Goal: Book appointment/travel/reservation

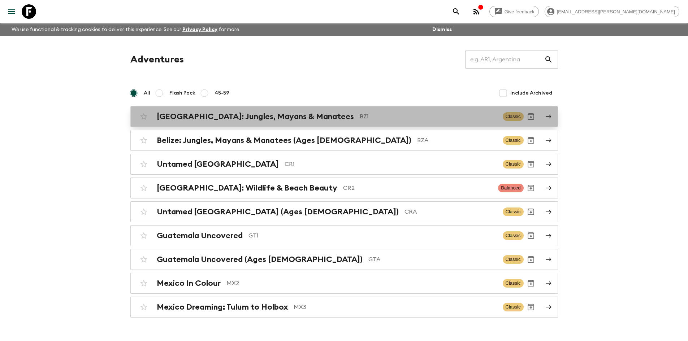
click at [277, 121] on h2 "[GEOGRAPHIC_DATA]: Jungles, Mayans & Manatees" at bounding box center [255, 116] width 197 height 9
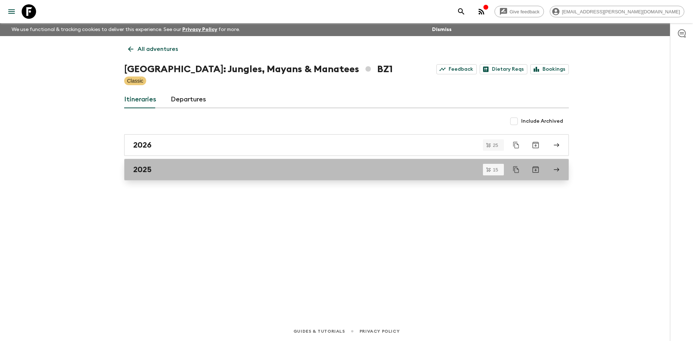
click at [147, 173] on h2 "2025" at bounding box center [142, 169] width 18 height 9
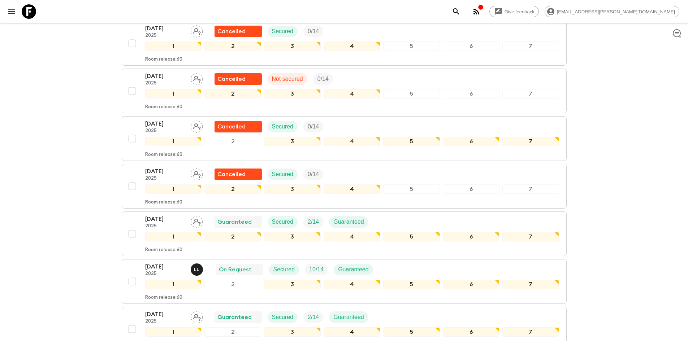
scroll to position [578, 0]
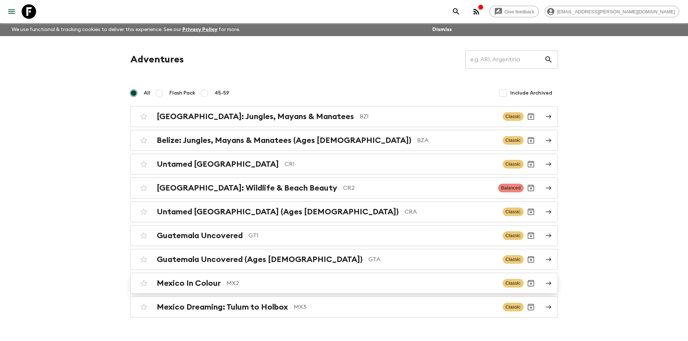
click at [221, 286] on div "Mexico In Colour MX2" at bounding box center [327, 283] width 340 height 9
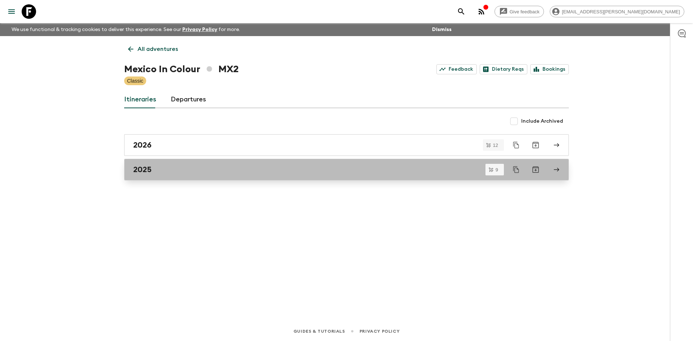
click at [149, 168] on h2 "2025" at bounding box center [142, 169] width 18 height 9
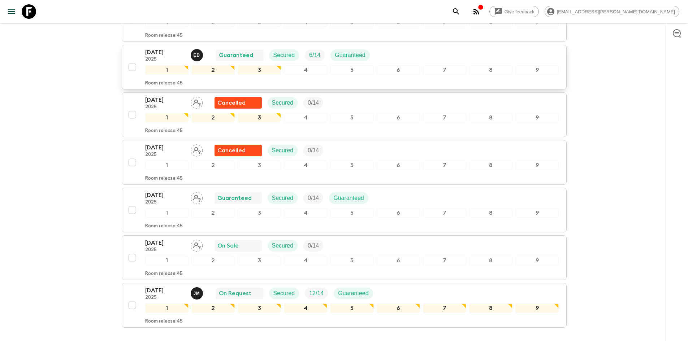
scroll to position [253, 0]
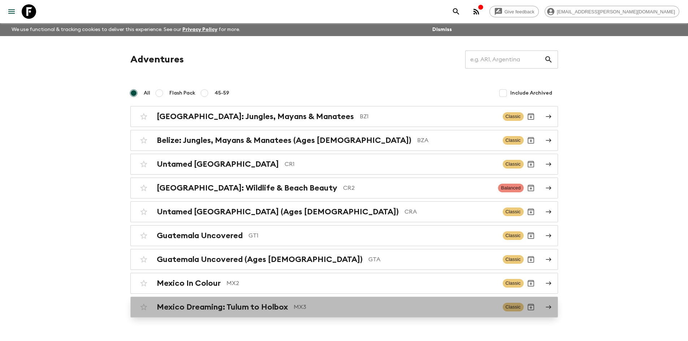
click at [291, 312] on div "Mexico Dreaming: Tulum to Holbox MX3 Classic" at bounding box center [330, 307] width 387 height 14
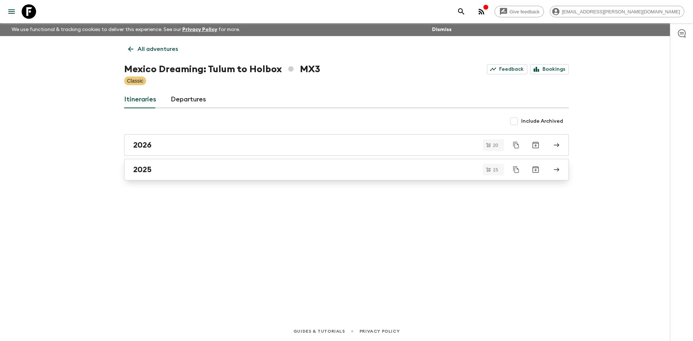
click at [150, 169] on h2 "2025" at bounding box center [142, 169] width 18 height 9
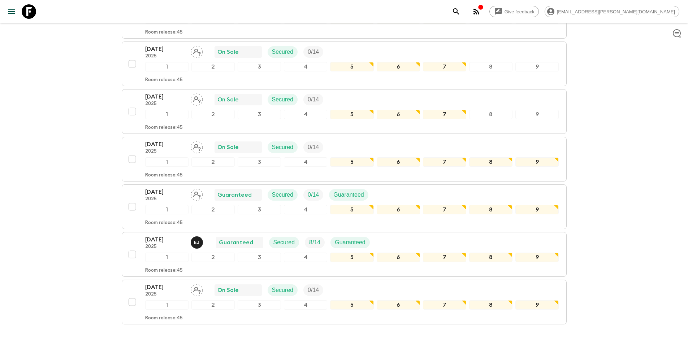
scroll to position [542, 0]
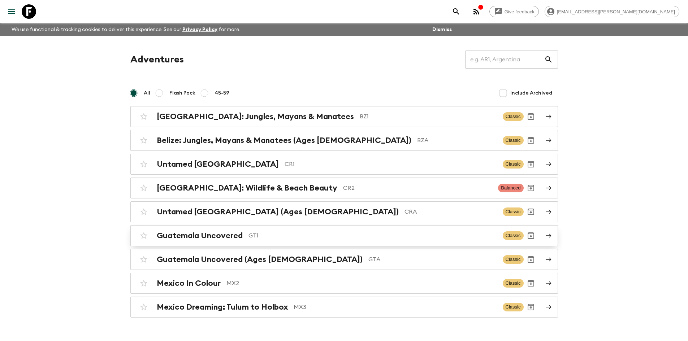
click at [238, 235] on h2 "Guatemala Uncovered" at bounding box center [200, 235] width 86 height 9
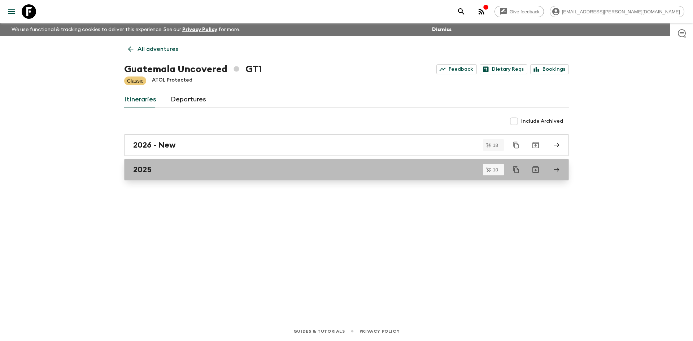
click at [143, 169] on h2 "2025" at bounding box center [142, 169] width 18 height 9
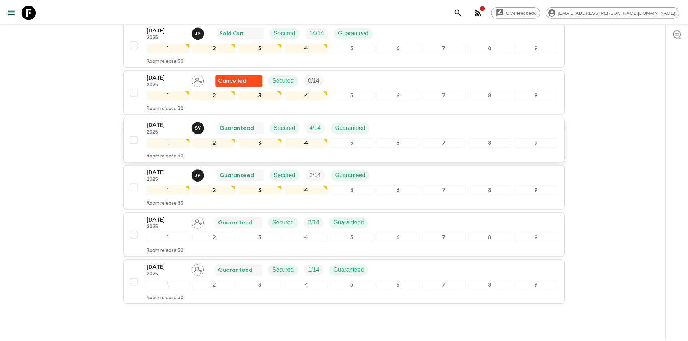
scroll to position [325, 0]
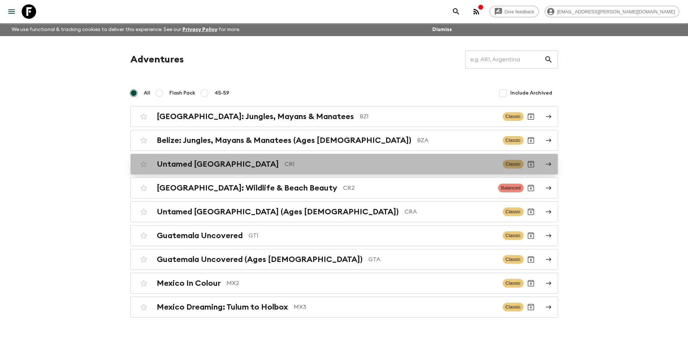
click at [285, 164] on p "CR1" at bounding box center [391, 164] width 212 height 9
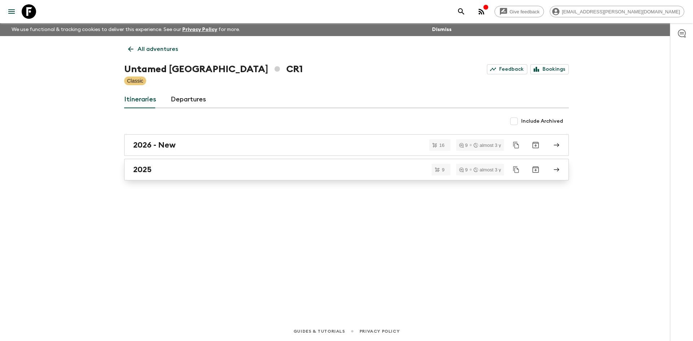
click at [155, 167] on div "2025" at bounding box center [339, 169] width 413 height 9
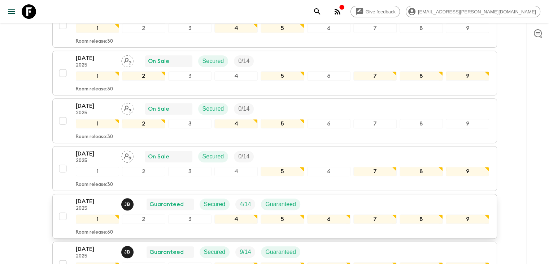
scroll to position [380, 0]
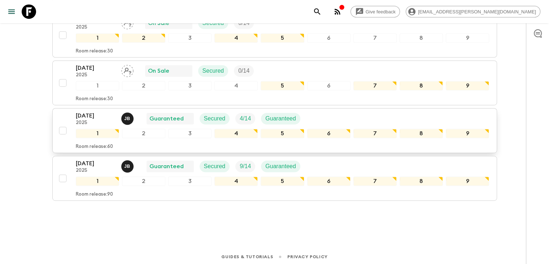
click at [92, 112] on p "[DATE]" at bounding box center [96, 115] width 40 height 9
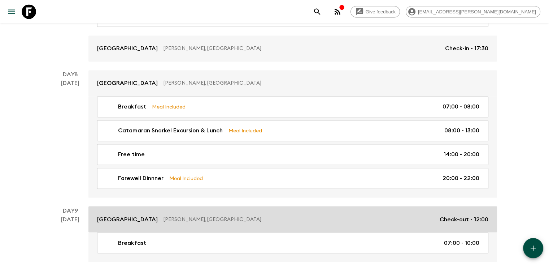
scroll to position [1192, 0]
